Goal: Task Accomplishment & Management: Manage account settings

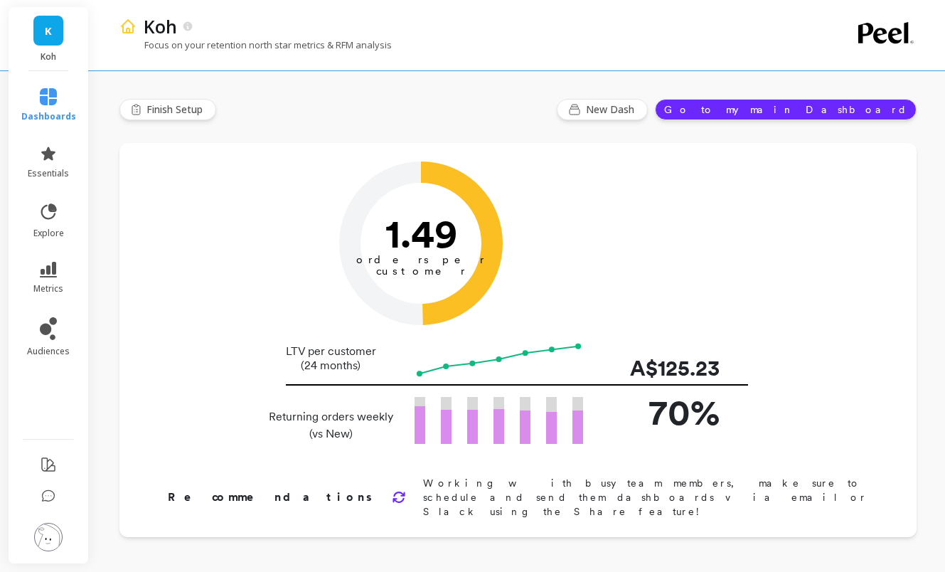
click at [53, 533] on img at bounding box center [48, 537] width 28 height 28
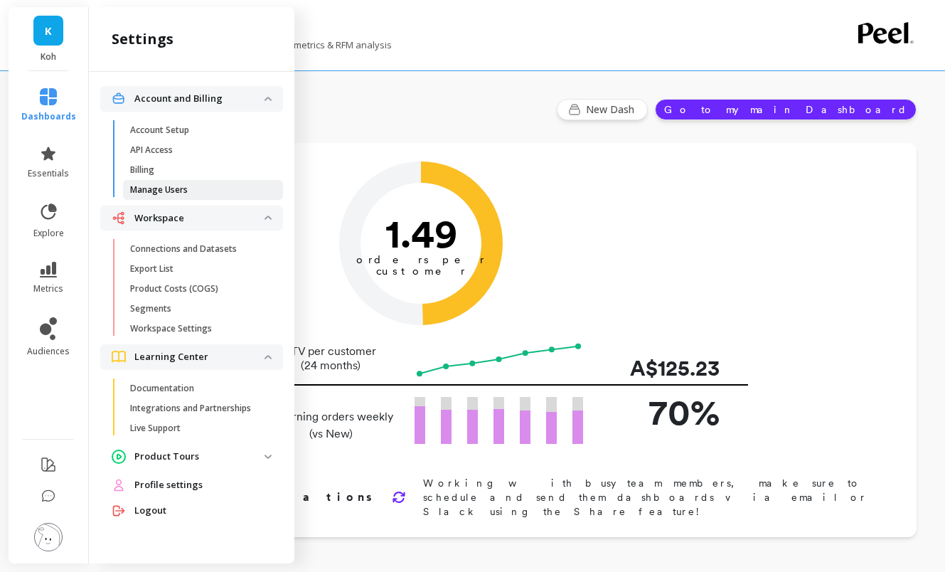
click at [157, 191] on p "Manage Users" at bounding box center [159, 189] width 58 height 11
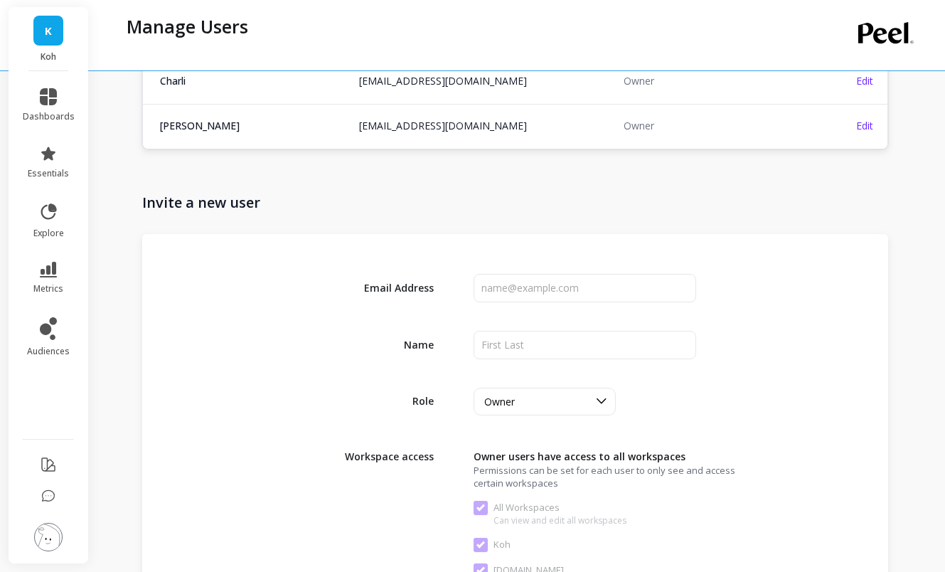
scroll to position [353, 0]
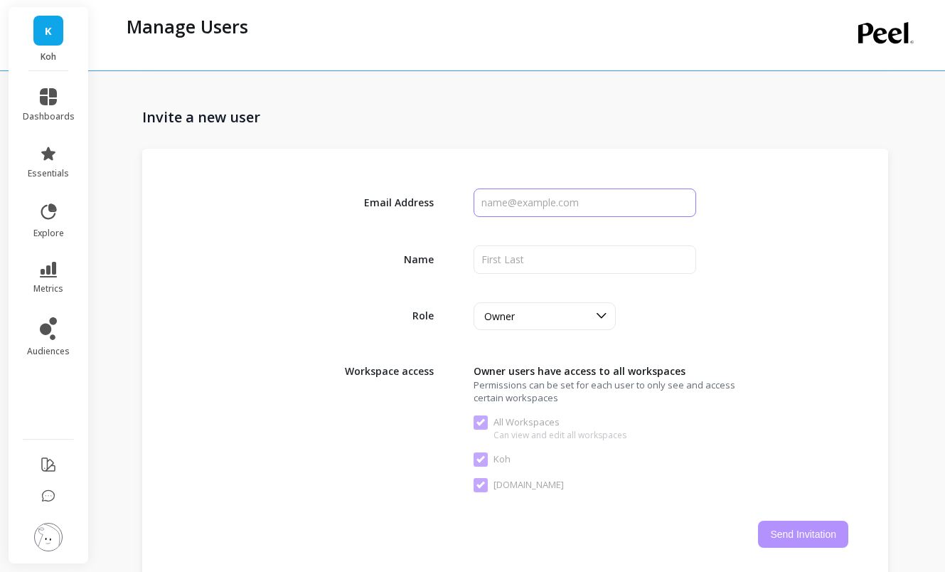
click at [548, 210] on input "input" at bounding box center [585, 202] width 222 height 28
paste input "[EMAIL_ADDRESS][DOMAIN_NAME]"
type input "[EMAIL_ADDRESS][DOMAIN_NAME]"
click at [540, 245] on input "input" at bounding box center [585, 259] width 222 height 28
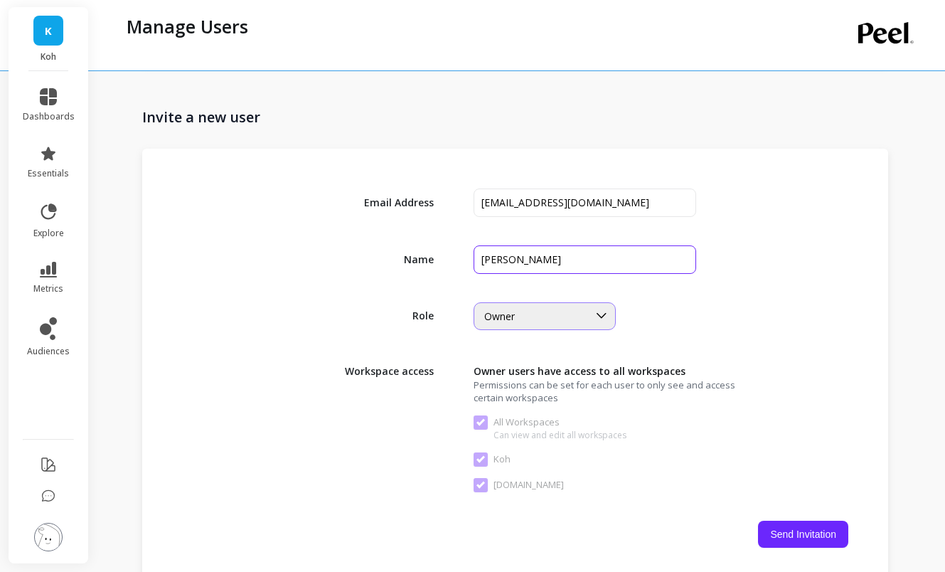
type input "[PERSON_NAME]"
click at [525, 315] on div "Owner" at bounding box center [536, 316] width 104 height 14
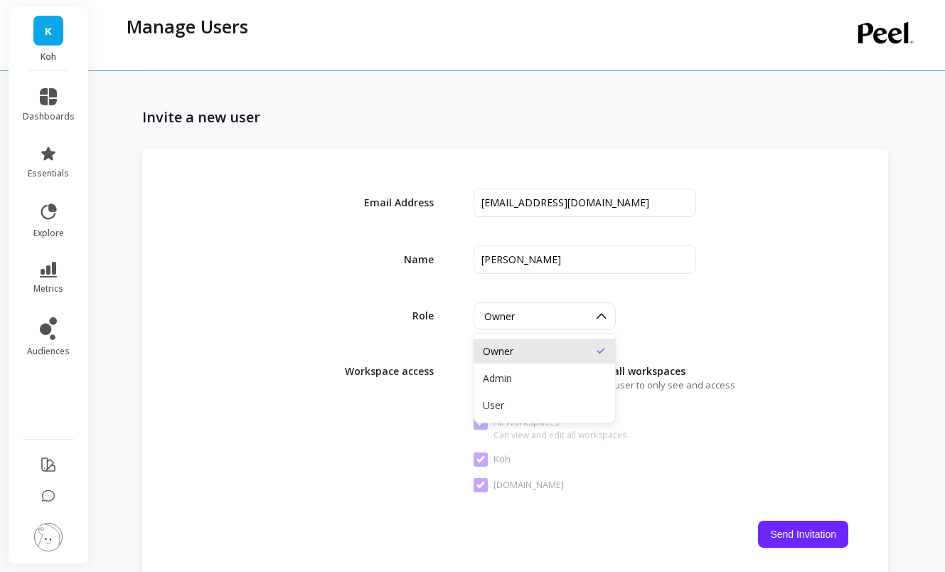
click at [525, 315] on div "Owner" at bounding box center [536, 316] width 104 height 14
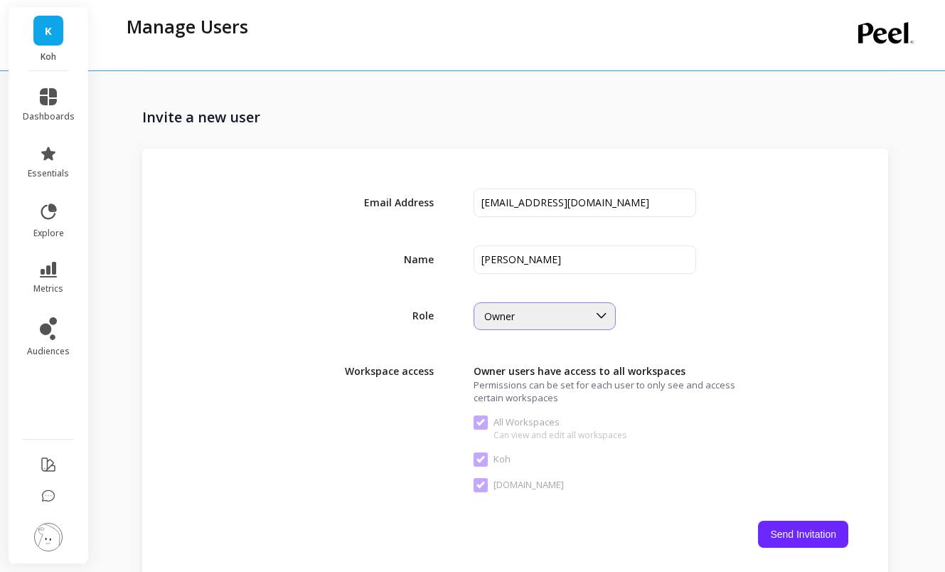
click at [515, 321] on span "Owner" at bounding box center [499, 316] width 31 height 14
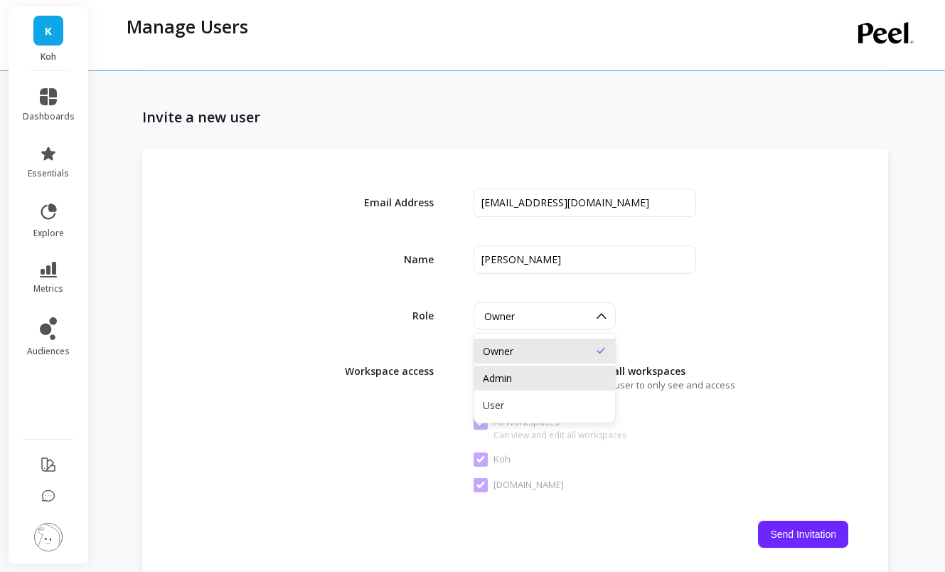
click at [511, 371] on div "Admin" at bounding box center [545, 378] width 124 height 14
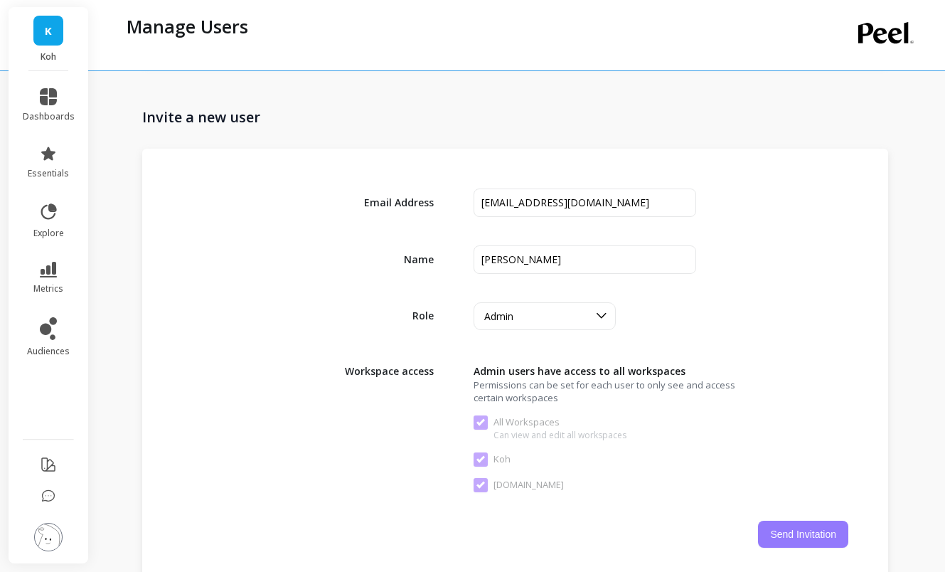
click at [772, 526] on button "Send Invitation" at bounding box center [803, 534] width 90 height 27
checkbox Workspaces "false"
checkbox input "false"
checkbox Workspaces "true"
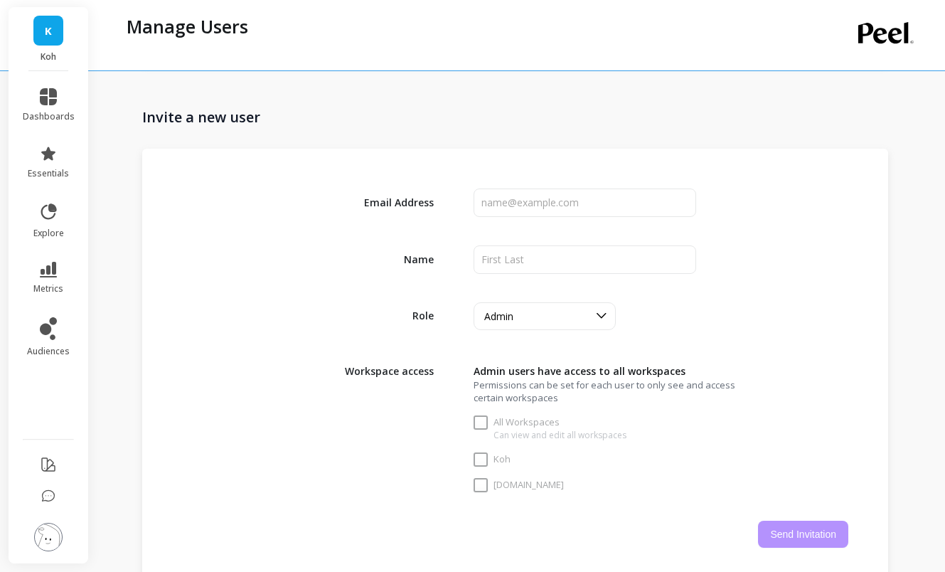
checkbox input "true"
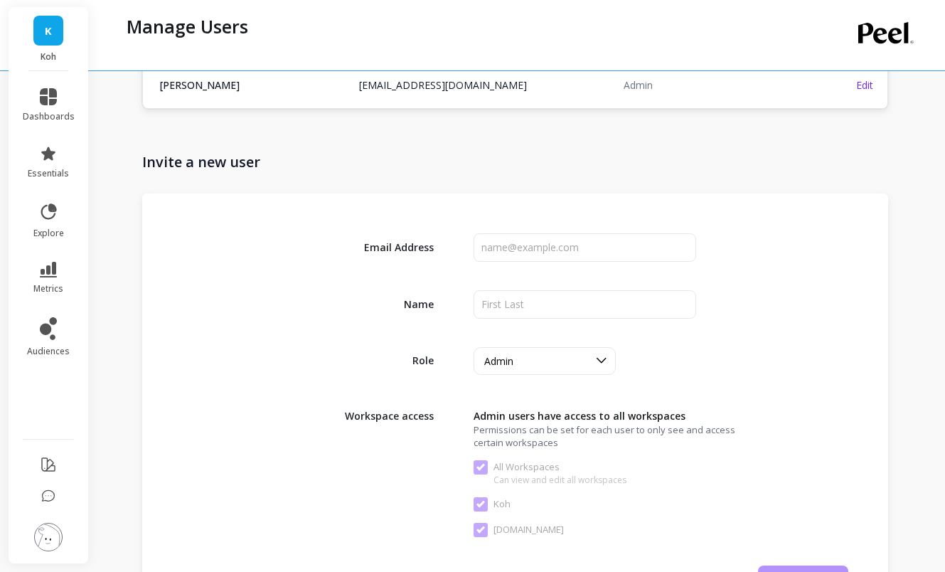
click at [623, 271] on div "Email Address Name Role option Admin, selected. Admin Workspace access Admin us…" at bounding box center [515, 412] width 746 height 439
click at [616, 247] on input "input" at bounding box center [585, 247] width 222 height 28
paste input "[PERSON_NAME][EMAIL_ADDRESS][DOMAIN_NAME]"
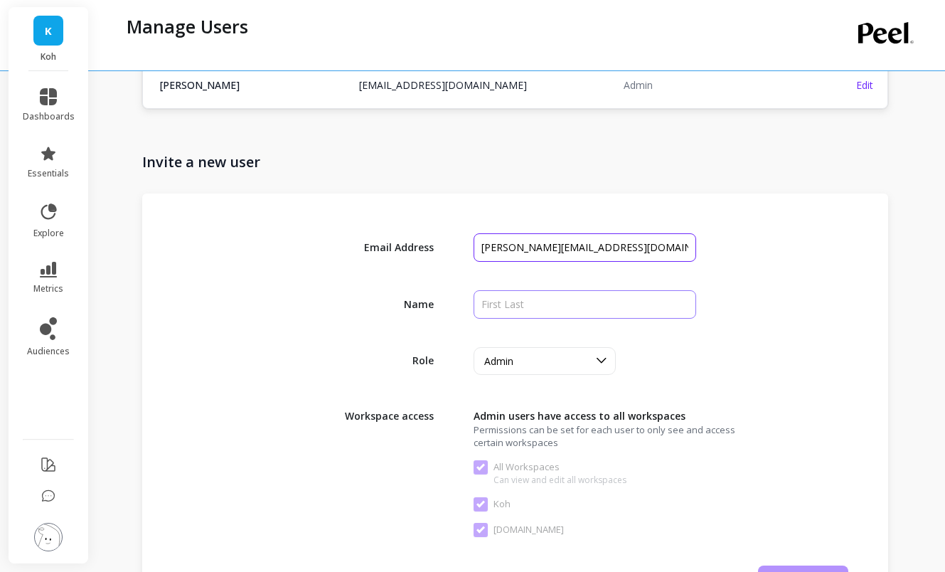
type input "[PERSON_NAME][EMAIL_ADDRESS][DOMAIN_NAME]"
click at [533, 299] on input "input" at bounding box center [585, 304] width 222 height 28
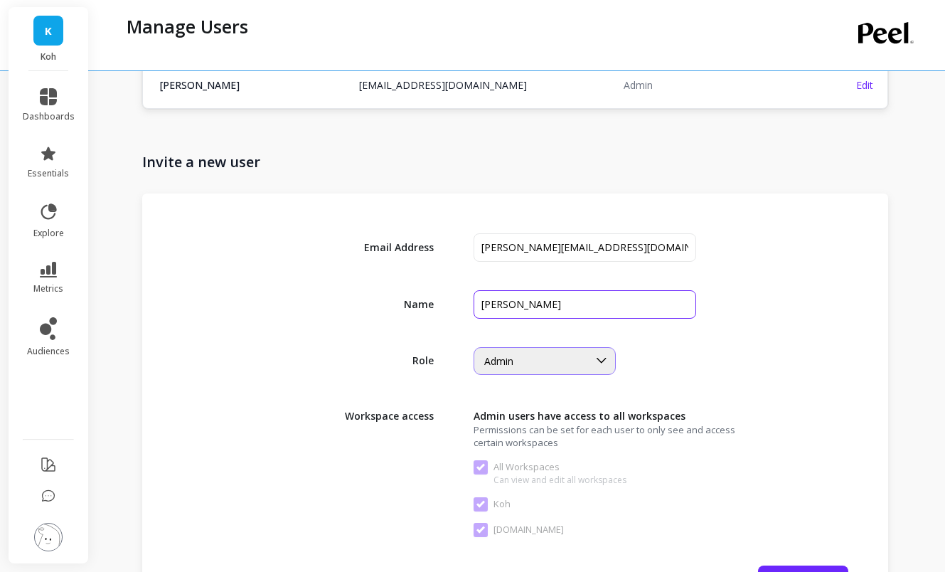
click at [522, 354] on div "Admin" at bounding box center [536, 361] width 104 height 14
type input "[PERSON_NAME]"
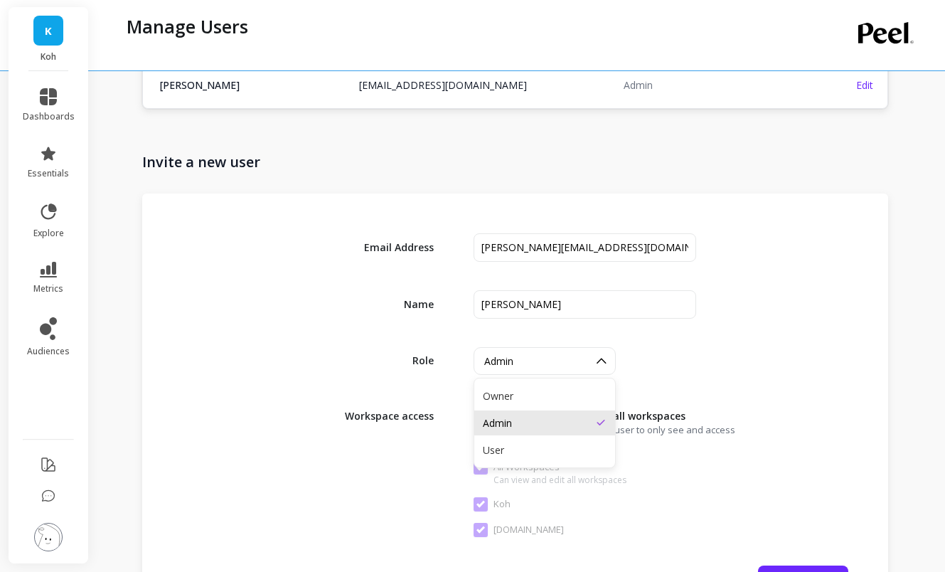
click at [508, 421] on div "Admin" at bounding box center [545, 423] width 124 height 14
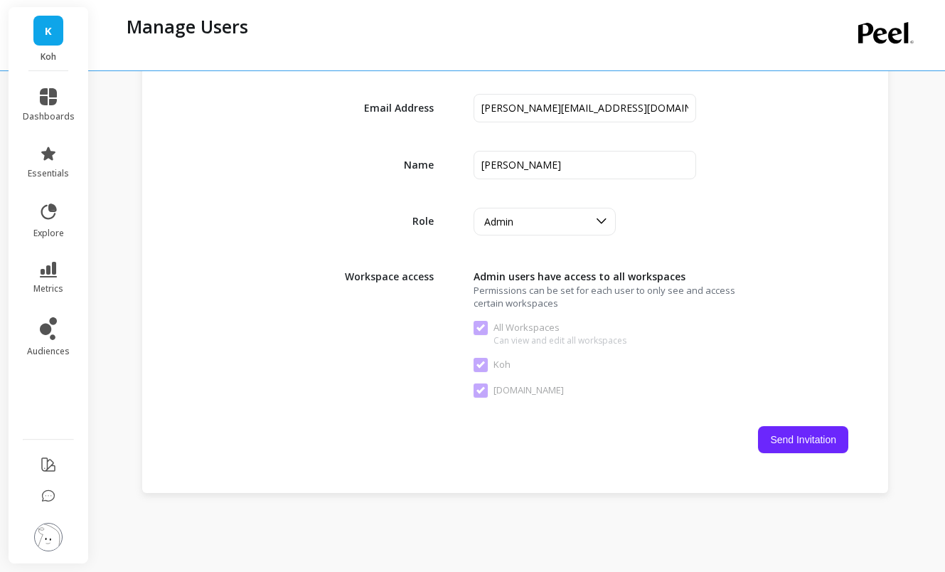
scroll to position [508, 0]
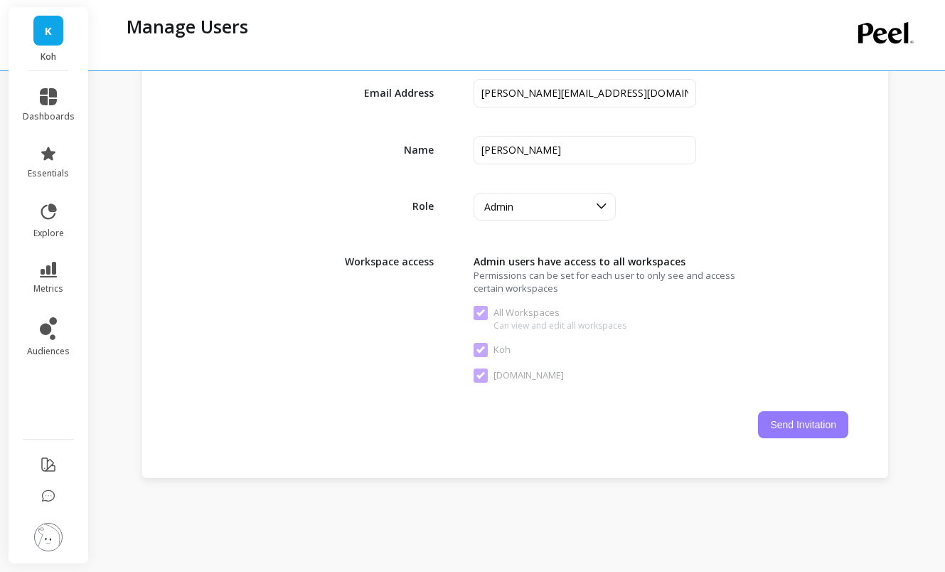
click at [781, 431] on button "Send Invitation" at bounding box center [803, 424] width 90 height 27
checkbox Workspaces "false"
checkbox input "false"
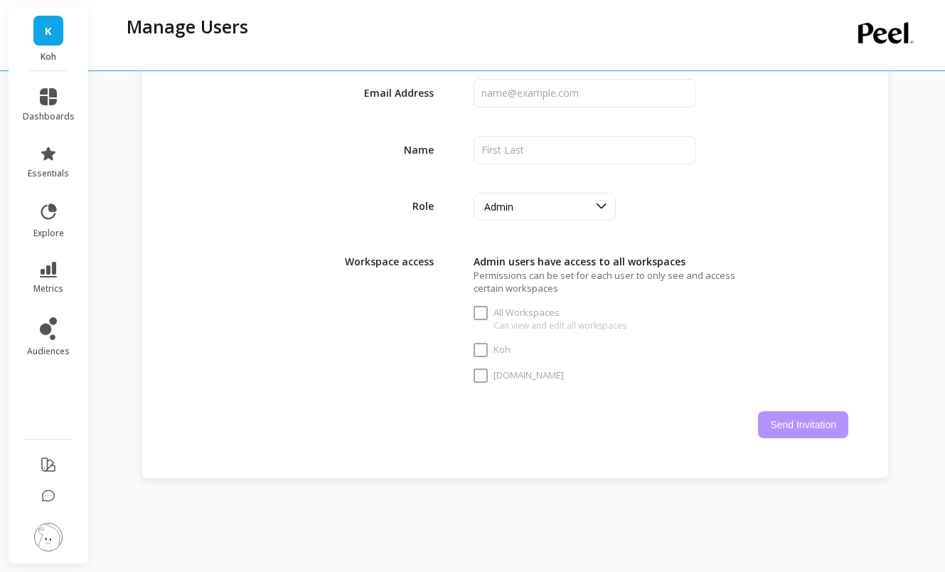
checkbox Workspaces "true"
checkbox input "true"
